Goal: Transaction & Acquisition: Purchase product/service

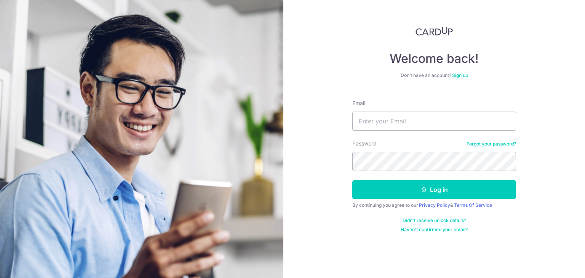
click at [409, 126] on input "Email" at bounding box center [434, 121] width 164 height 19
type input "[EMAIL_ADDRESS][DOMAIN_NAME]"
click at [352, 180] on button "Log in" at bounding box center [434, 189] width 164 height 19
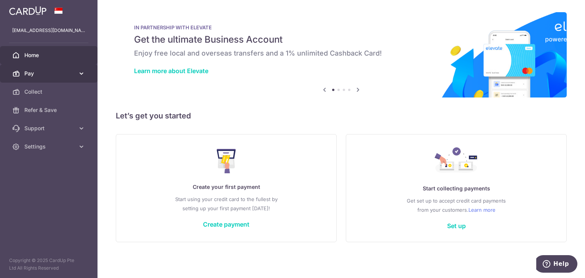
click at [49, 72] on span "Pay" at bounding box center [49, 74] width 50 height 8
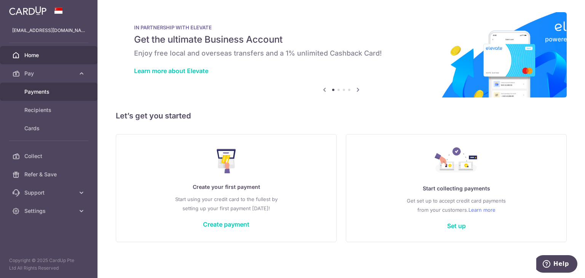
click at [47, 88] on span "Payments" at bounding box center [49, 92] width 50 height 8
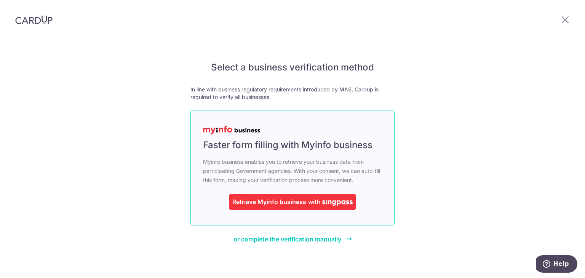
click at [302, 199] on div "Retrieve Myinfo business" at bounding box center [269, 201] width 74 height 9
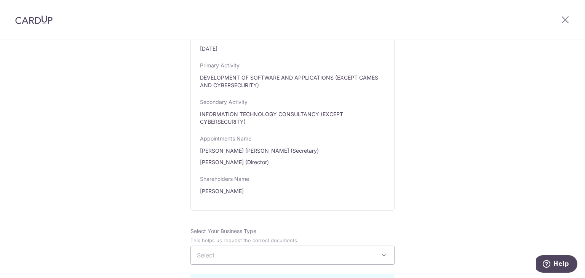
scroll to position [457, 0]
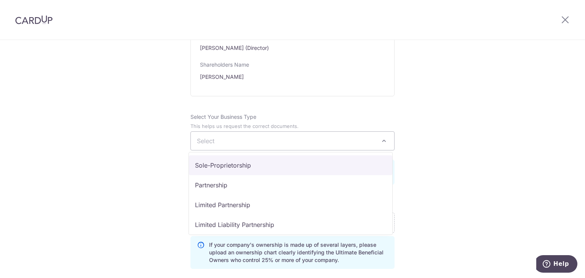
click at [346, 135] on span "Select" at bounding box center [292, 141] width 203 height 18
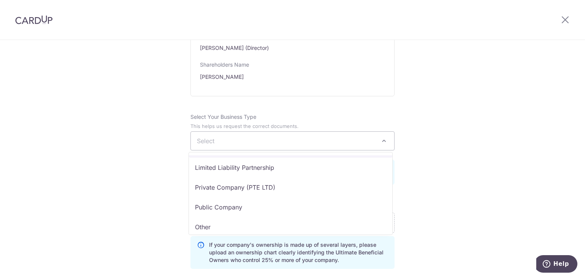
scroll to position [62, 0]
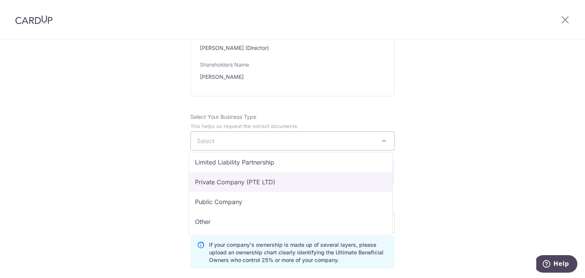
select select "Private Company (PTE LTD)"
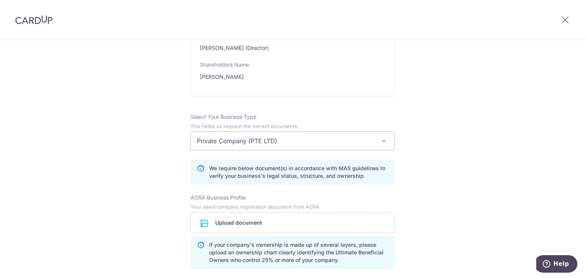
click at [443, 198] on div "Review the company details Company details View all The following details are r…" at bounding box center [292, 107] width 585 height 1048
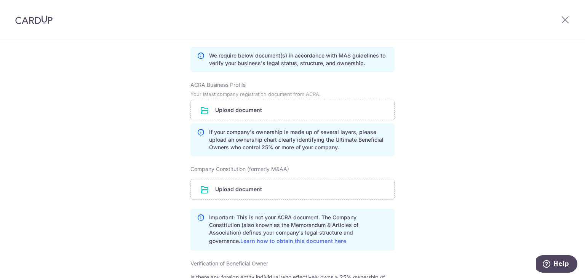
scroll to position [571, 0]
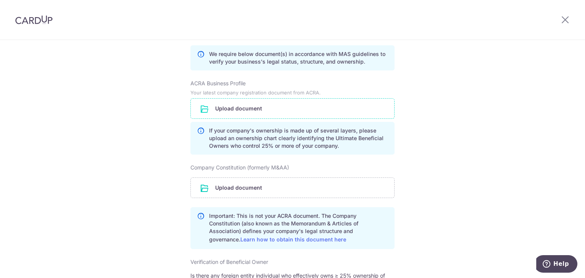
click at [241, 109] on input "file" at bounding box center [292, 109] width 203 height 20
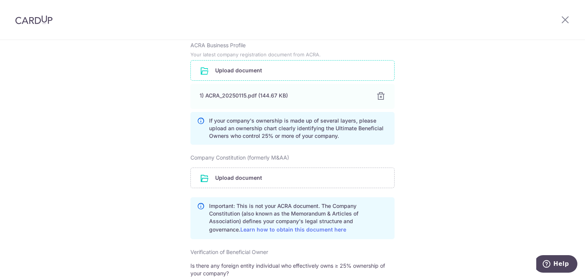
scroll to position [647, 0]
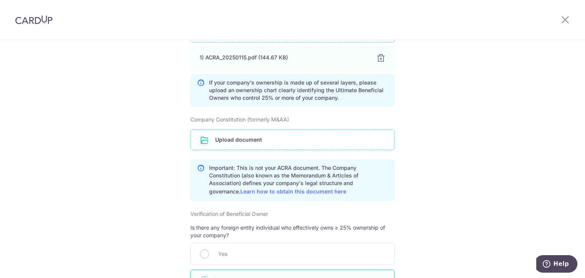
click at [249, 140] on input "file" at bounding box center [292, 140] width 203 height 20
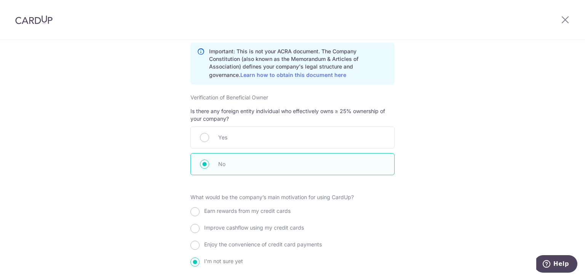
scroll to position [838, 0]
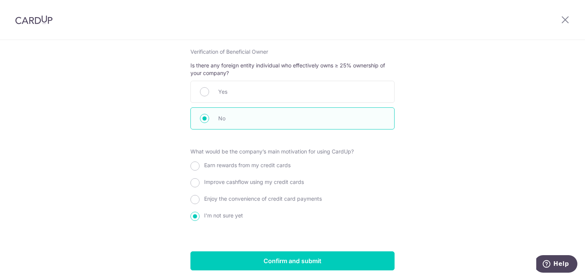
click at [292, 180] on span "Improve cashflow using my credit cards" at bounding box center [254, 182] width 100 height 6
click at [200, 180] on input "Improve cashflow using my credit cards" at bounding box center [194, 182] width 9 height 9
radio input "true"
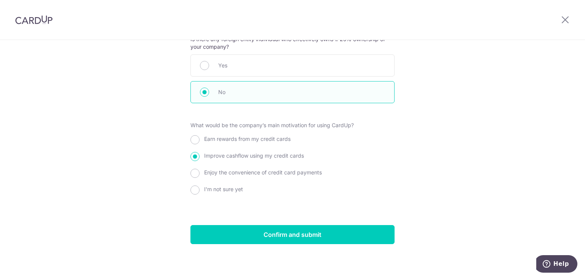
click at [266, 137] on span "Earn rewards from my credit cards" at bounding box center [247, 139] width 86 height 6
click at [200, 137] on input "Earn rewards from my credit cards" at bounding box center [194, 139] width 9 height 9
radio input "true"
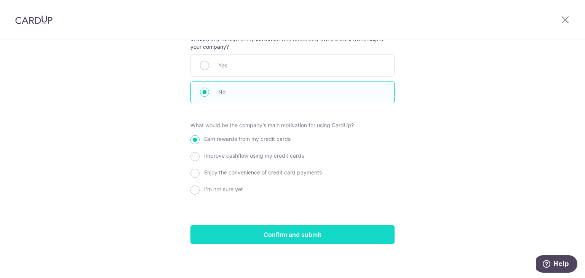
click at [294, 236] on input "Confirm and submit" at bounding box center [292, 234] width 204 height 19
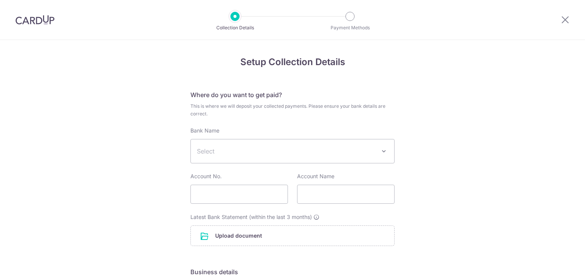
click at [351, 151] on span "Select" at bounding box center [286, 151] width 179 height 9
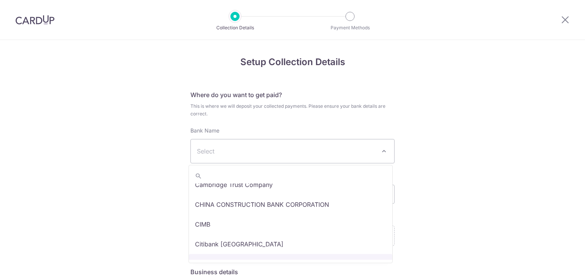
scroll to position [190, 0]
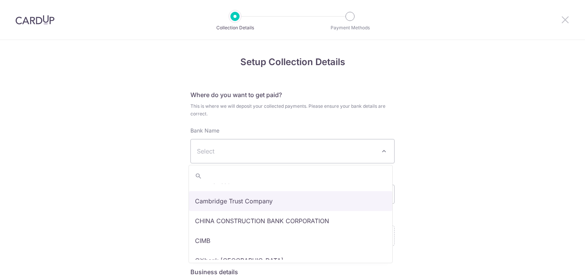
click at [564, 18] on icon at bounding box center [565, 20] width 9 height 10
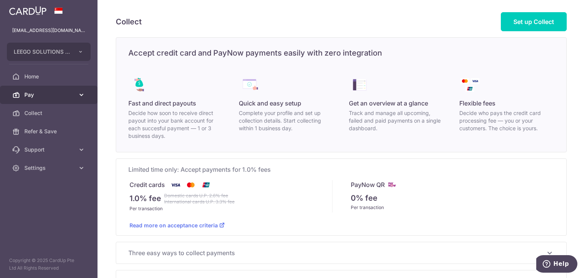
click at [32, 96] on span "Pay" at bounding box center [49, 95] width 50 height 8
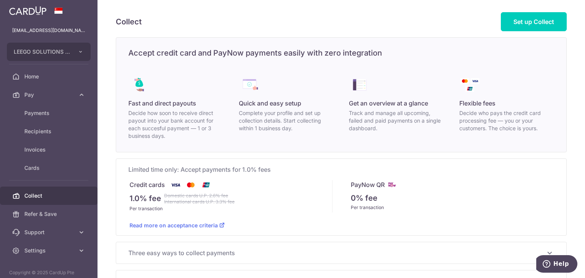
click at [57, 192] on span "Collect" at bounding box center [49, 196] width 50 height 8
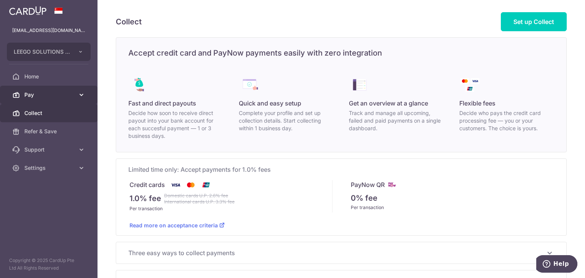
click at [38, 94] on span "Pay" at bounding box center [49, 95] width 50 height 8
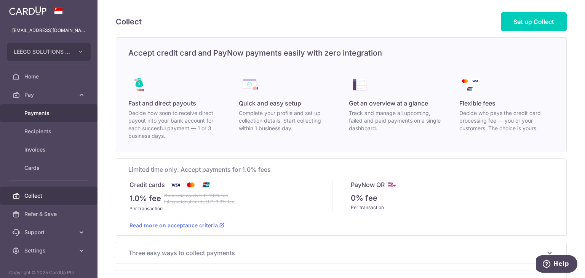
click at [40, 112] on span "Payments" at bounding box center [49, 113] width 50 height 8
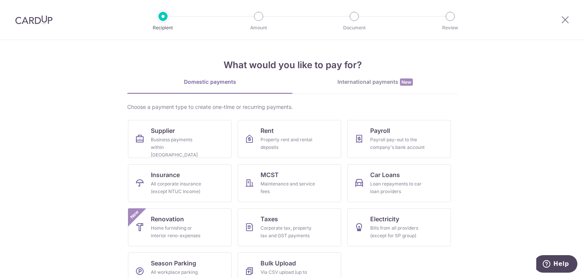
click at [378, 82] on div "International payments New" at bounding box center [374, 82] width 165 height 8
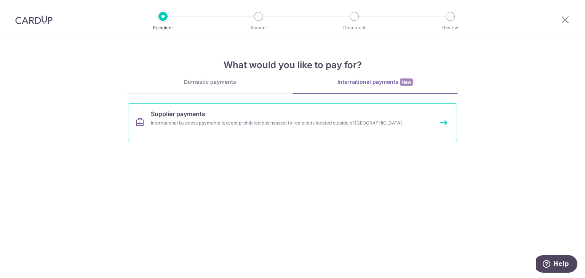
click at [184, 120] on div "International business payments (except prohibited businesses) to recipients lo…" at bounding box center [282, 123] width 263 height 8
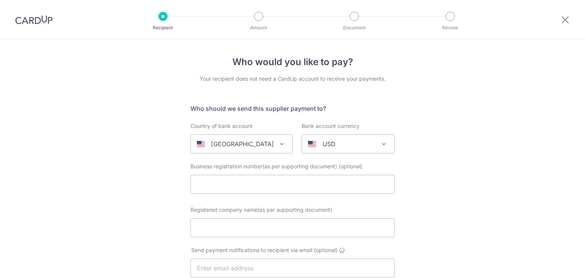
select select
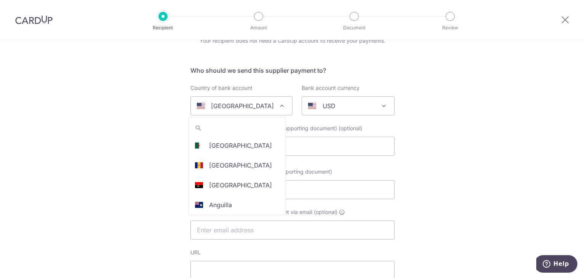
click at [246, 108] on p "United States" at bounding box center [242, 105] width 63 height 9
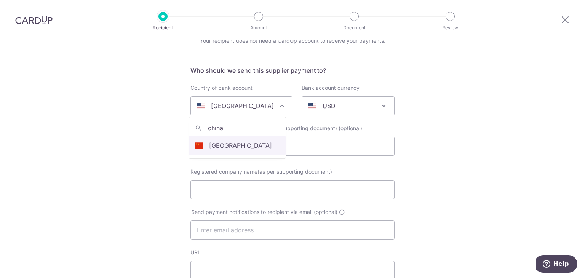
type input "china"
select select "48"
select select "[GEOGRAPHIC_DATA]"
select select
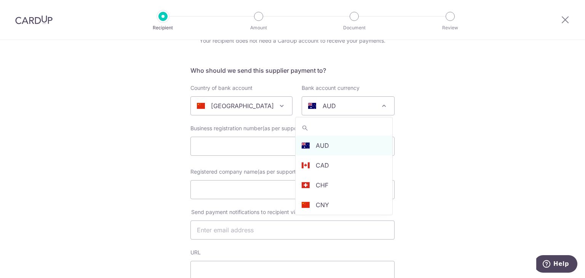
click at [351, 107] on div "AUD" at bounding box center [342, 105] width 68 height 9
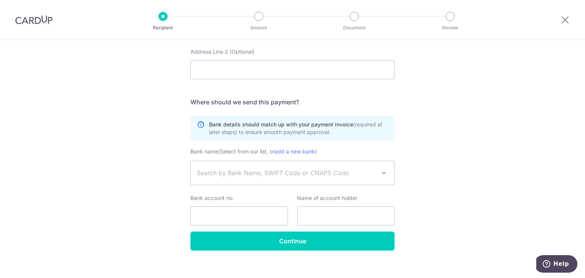
scroll to position [408, 0]
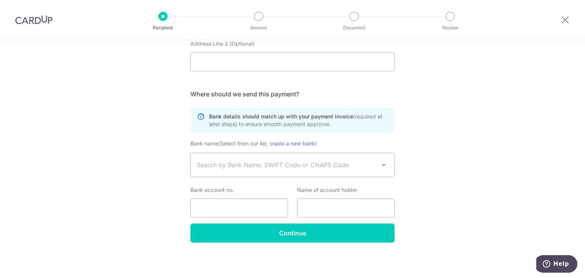
click at [380, 162] on span at bounding box center [383, 164] width 9 height 9
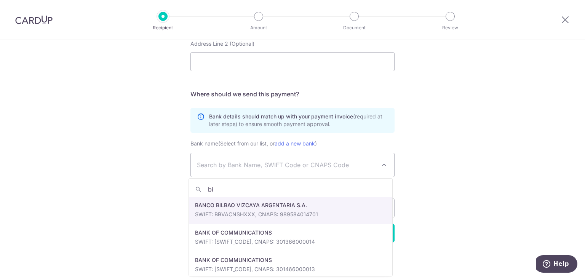
type input "b"
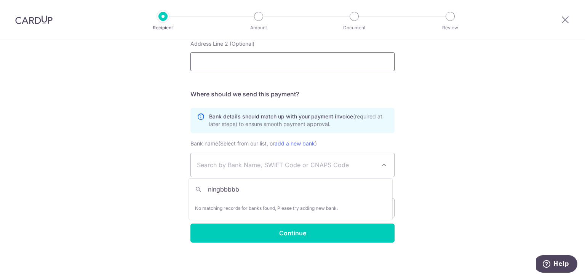
type input "ningbbbbbg"
drag, startPoint x: 257, startPoint y: 189, endPoint x: 203, endPoint y: 186, distance: 54.1
click at [204, 188] on input "ningbbbbbg" at bounding box center [290, 189] width 203 height 15
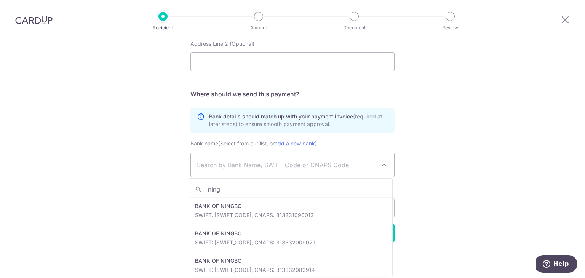
scroll to position [38, 0]
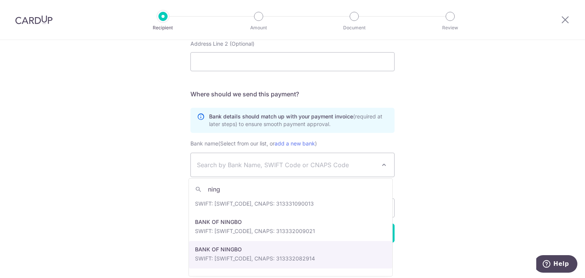
type input "ning"
select select "10587"
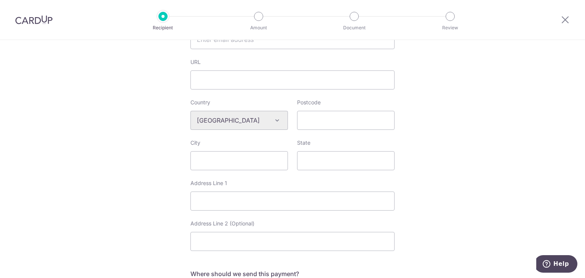
scroll to position [381, 0]
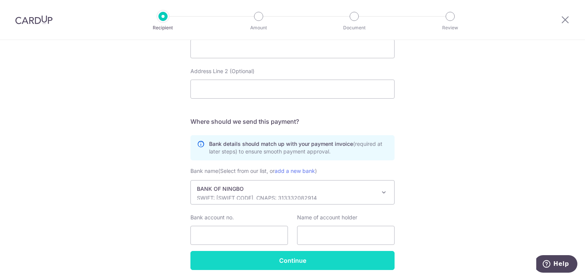
click at [345, 267] on input "Continue" at bounding box center [292, 260] width 204 height 19
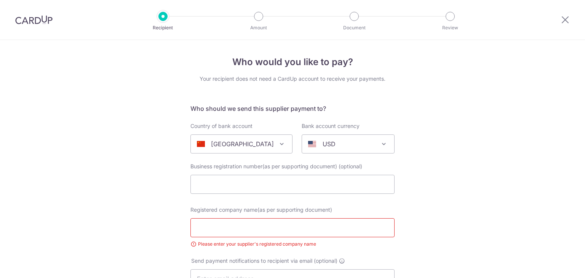
select select "10587"
click at [569, 24] on icon at bounding box center [565, 20] width 9 height 10
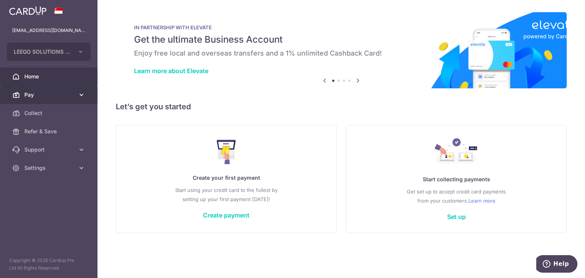
click at [73, 96] on span "Pay" at bounding box center [49, 95] width 50 height 8
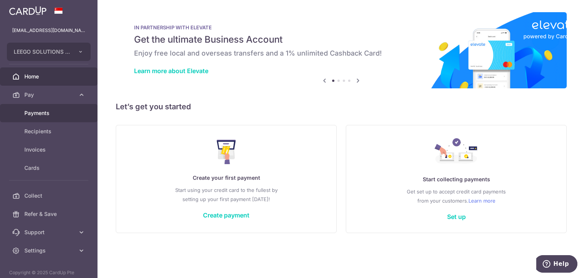
click at [63, 117] on span "Payments" at bounding box center [49, 113] width 50 height 8
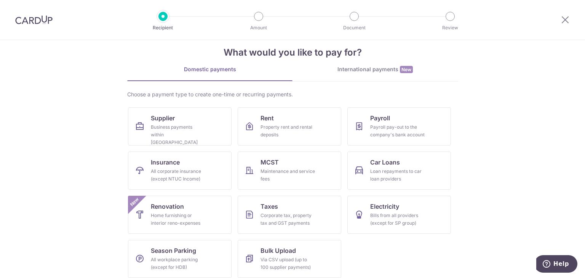
scroll to position [18, 0]
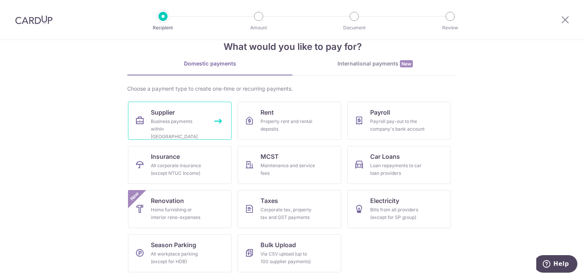
click at [175, 125] on div "Business payments within [GEOGRAPHIC_DATA]" at bounding box center [178, 129] width 55 height 23
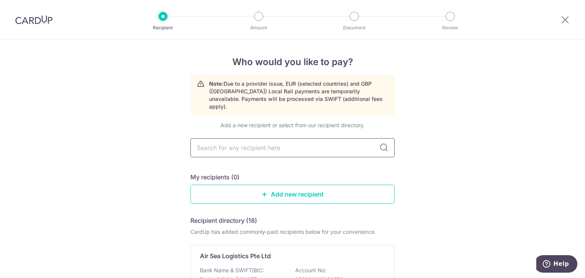
click at [262, 139] on input "text" at bounding box center [292, 147] width 204 height 19
type input "[PERSON_NAME]"
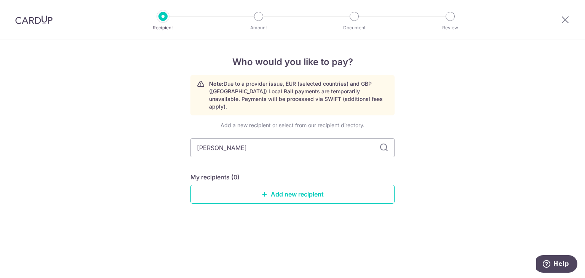
click at [379, 143] on icon at bounding box center [383, 147] width 9 height 9
click at [382, 143] on icon at bounding box center [383, 147] width 9 height 9
click at [345, 141] on input "[PERSON_NAME]" at bounding box center [292, 147] width 204 height 19
type input "j"
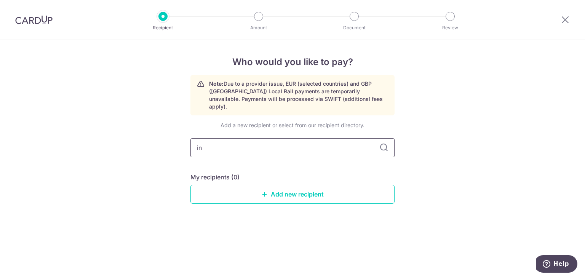
type input "i"
type input "dell"
click at [385, 143] on icon at bounding box center [383, 147] width 9 height 9
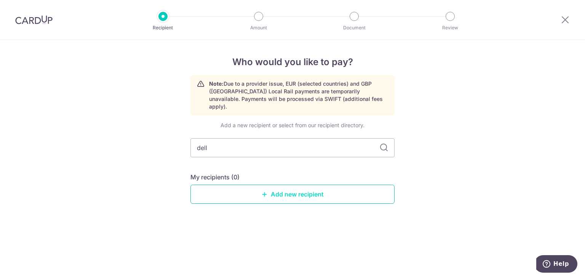
click at [296, 185] on link "Add new recipient" at bounding box center [292, 194] width 204 height 19
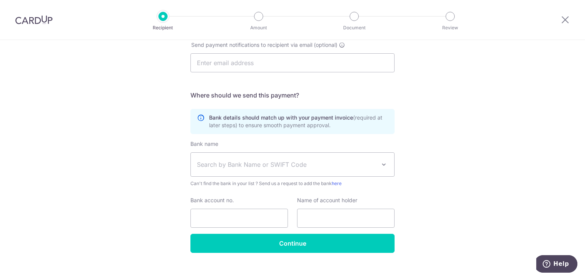
scroll to position [223, 0]
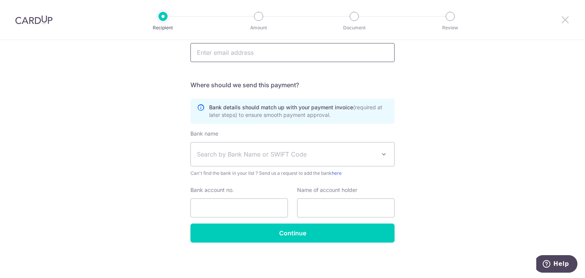
drag, startPoint x: 563, startPoint y: 19, endPoint x: 332, endPoint y: 50, distance: 233.2
click at [563, 19] on icon at bounding box center [565, 20] width 9 height 10
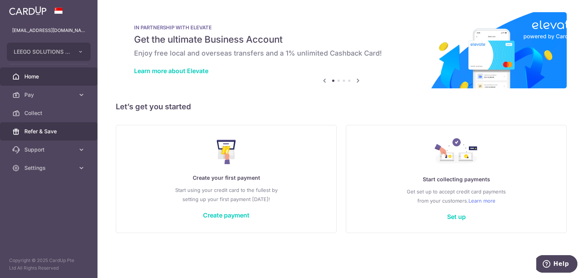
click at [57, 135] on span "Refer & Save" at bounding box center [49, 132] width 50 height 8
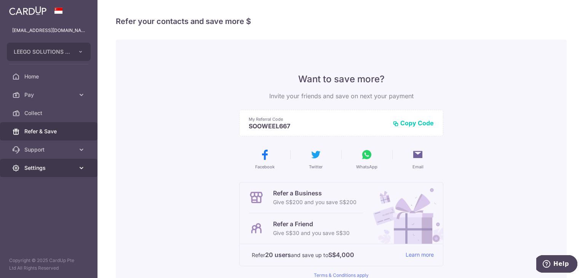
click at [64, 165] on span "Settings" at bounding box center [49, 168] width 50 height 8
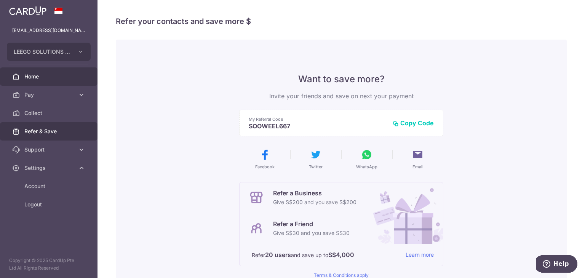
click at [26, 74] on span "Home" at bounding box center [49, 77] width 50 height 8
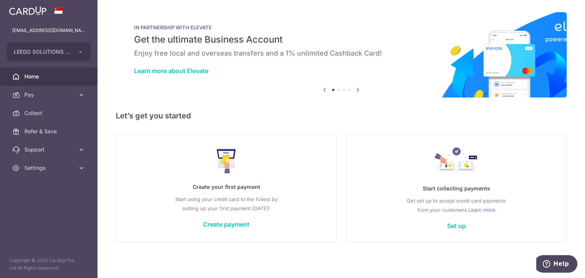
click at [357, 89] on icon at bounding box center [357, 90] width 9 height 10
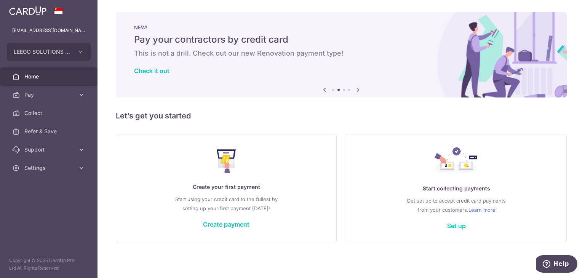
click at [357, 89] on icon at bounding box center [357, 90] width 9 height 10
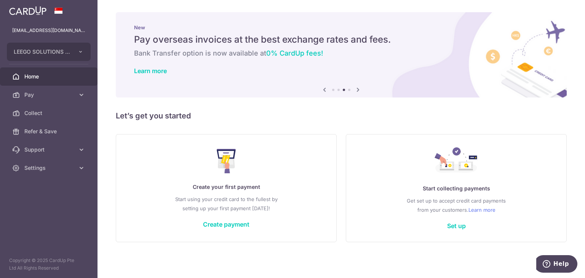
click at [357, 89] on icon at bounding box center [357, 90] width 9 height 10
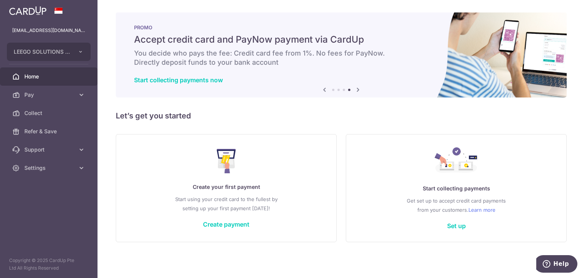
click at [357, 89] on icon at bounding box center [357, 90] width 9 height 10
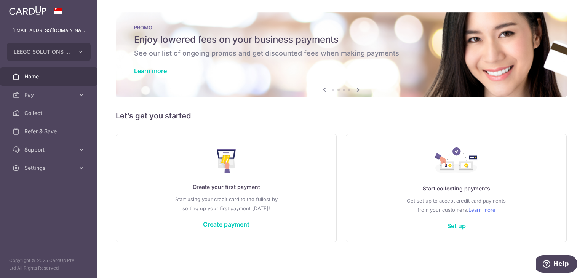
click at [357, 89] on icon at bounding box center [357, 90] width 9 height 10
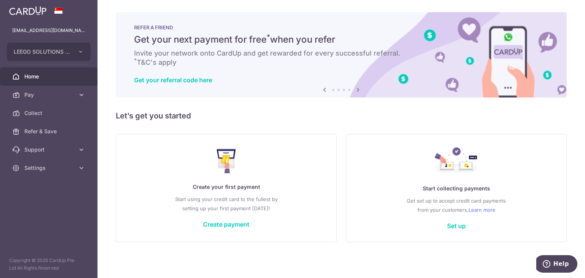
click at [357, 89] on icon at bounding box center [357, 90] width 9 height 10
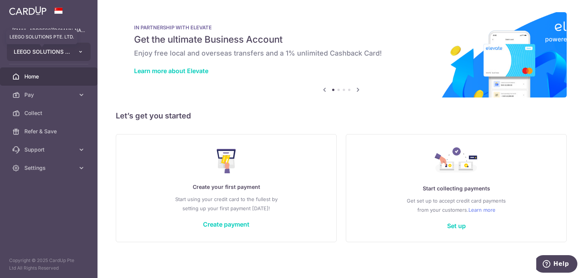
click at [52, 49] on span "LEEGO SOLUTIONS PTE. LTD." at bounding box center [42, 52] width 56 height 8
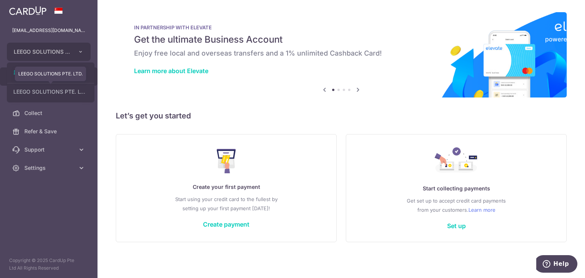
click at [56, 96] on link "LEEGO SOLUTIONS PTE. LTD." at bounding box center [50, 92] width 87 height 14
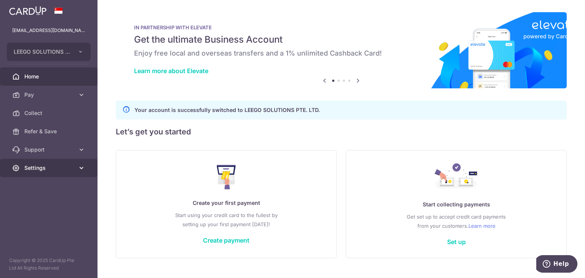
click at [60, 169] on span "Settings" at bounding box center [49, 168] width 50 height 8
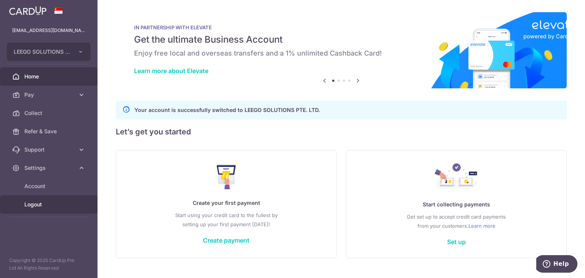
click at [29, 208] on link "Logout" at bounding box center [48, 204] width 97 height 18
